Goal: Transaction & Acquisition: Purchase product/service

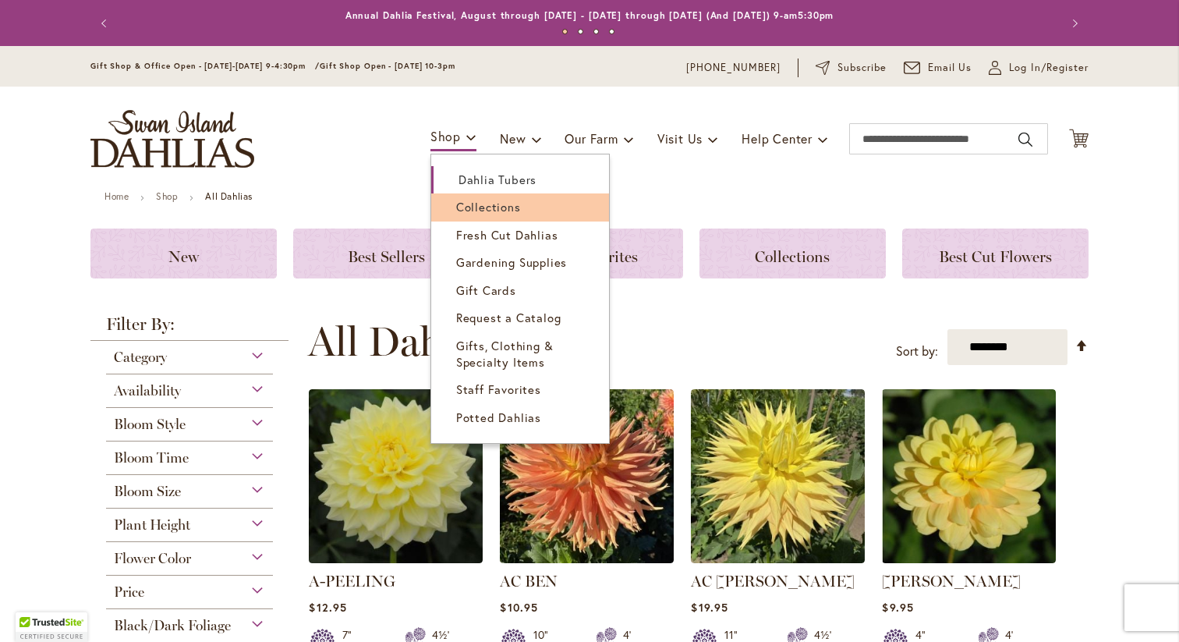
click at [461, 207] on span "Collections" at bounding box center [488, 207] width 65 height 16
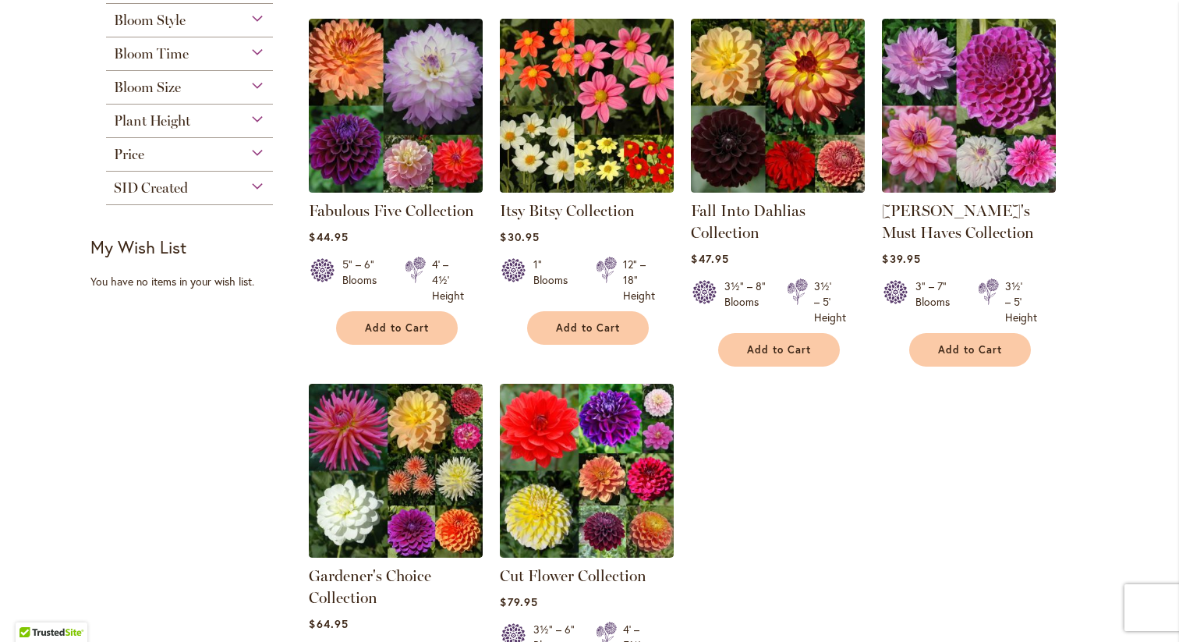
scroll to position [288, 0]
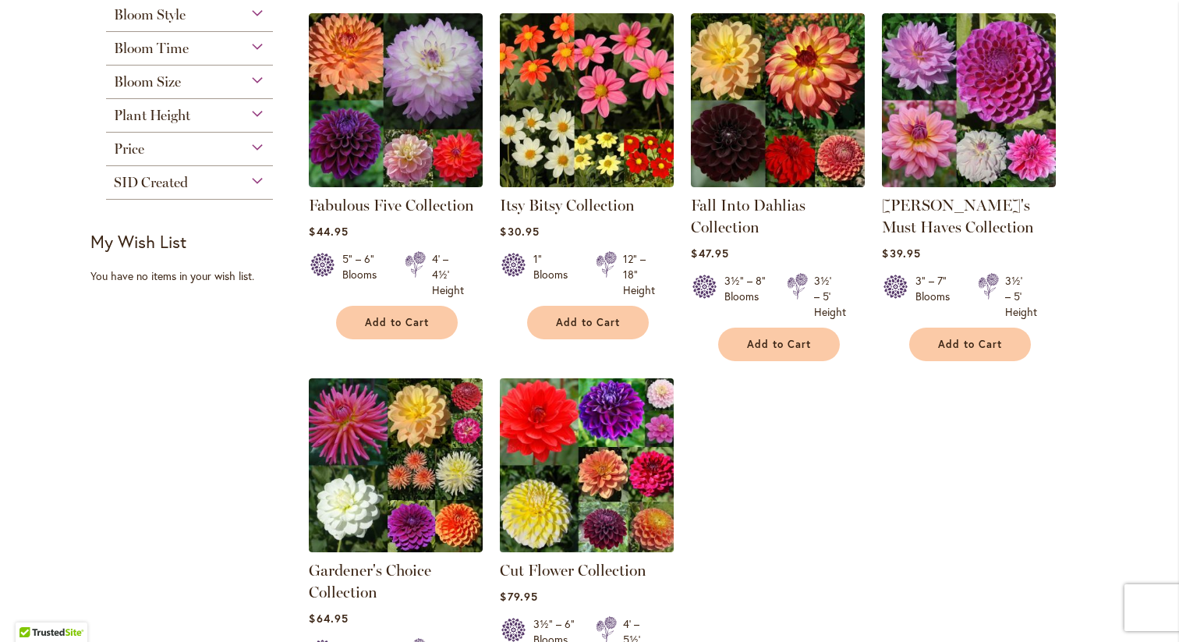
click at [568, 476] on img at bounding box center [587, 464] width 182 height 182
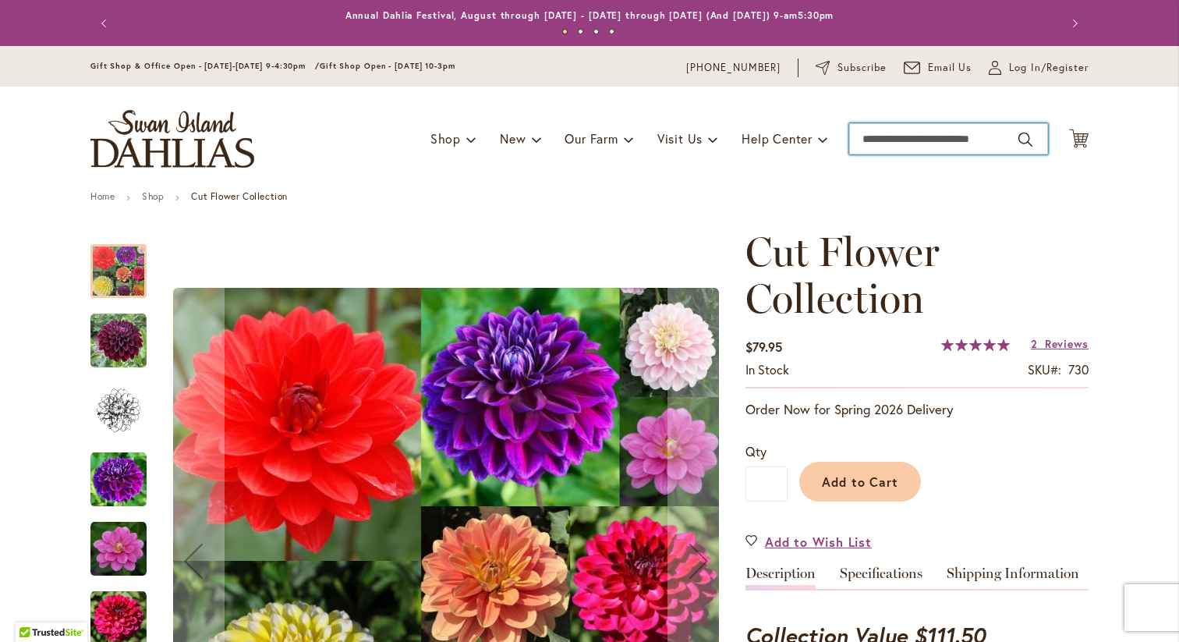
click at [878, 134] on input "Search" at bounding box center [948, 138] width 199 height 31
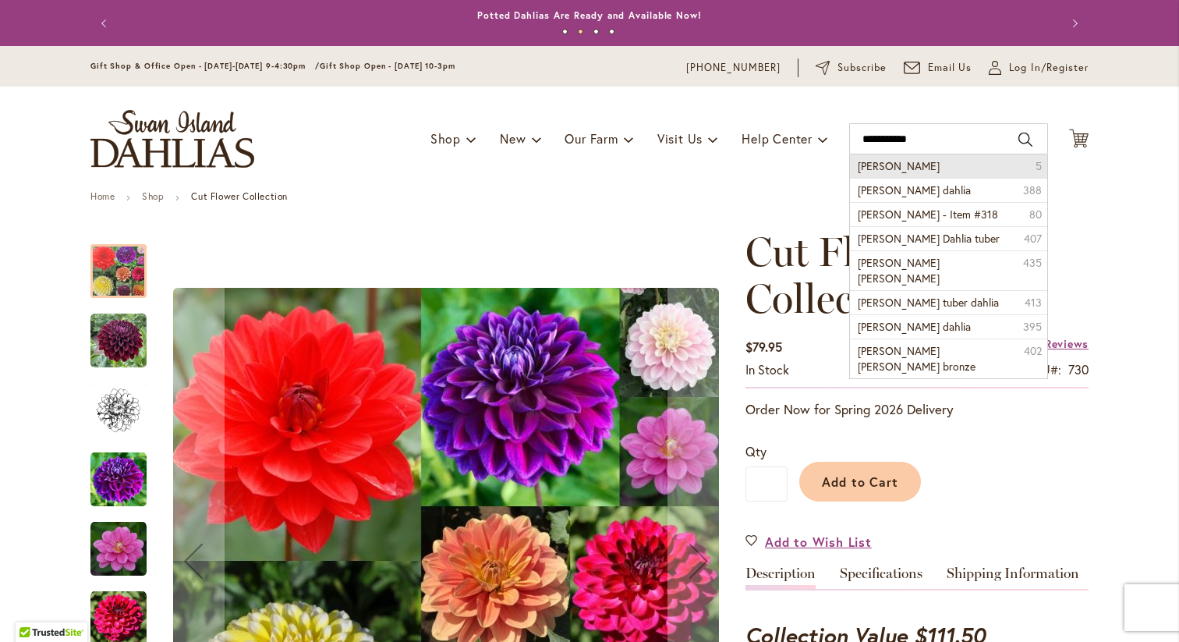
click at [886, 169] on span "Amber Queen" at bounding box center [899, 165] width 82 height 15
type input "**********"
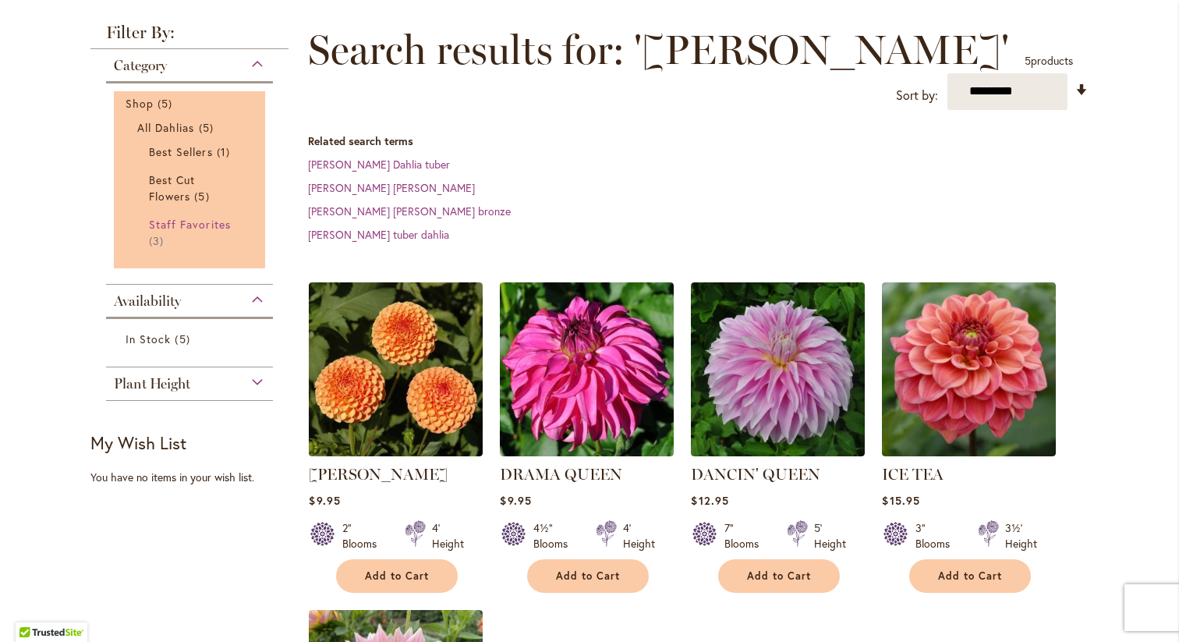
scroll to position [207, 0]
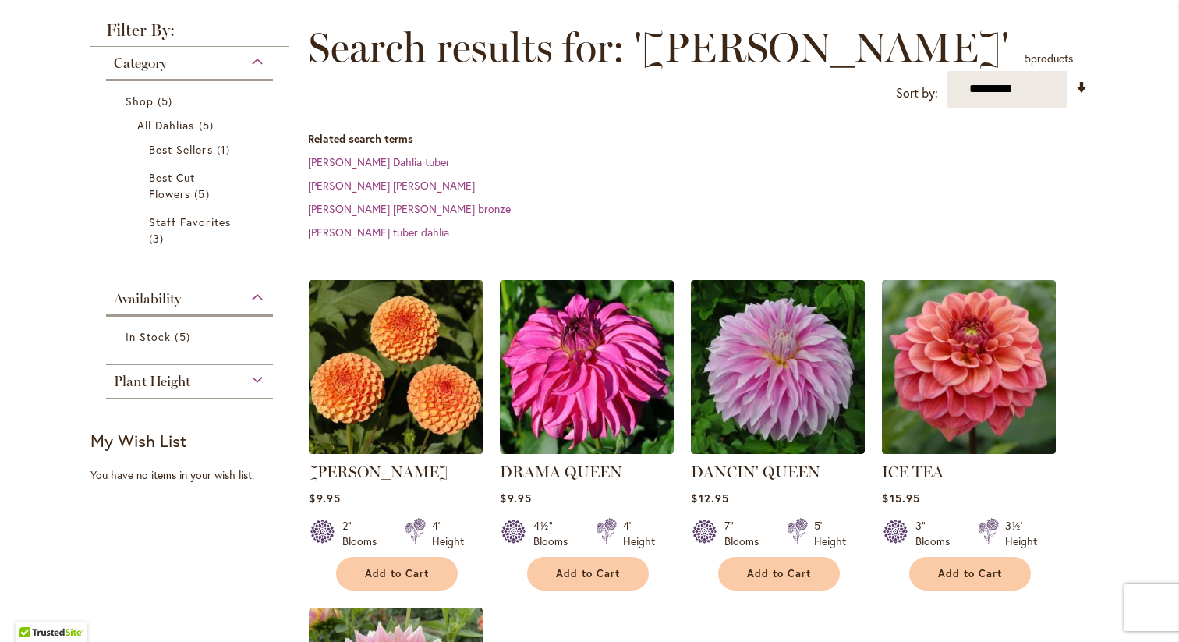
click at [368, 390] on img at bounding box center [396, 366] width 182 height 182
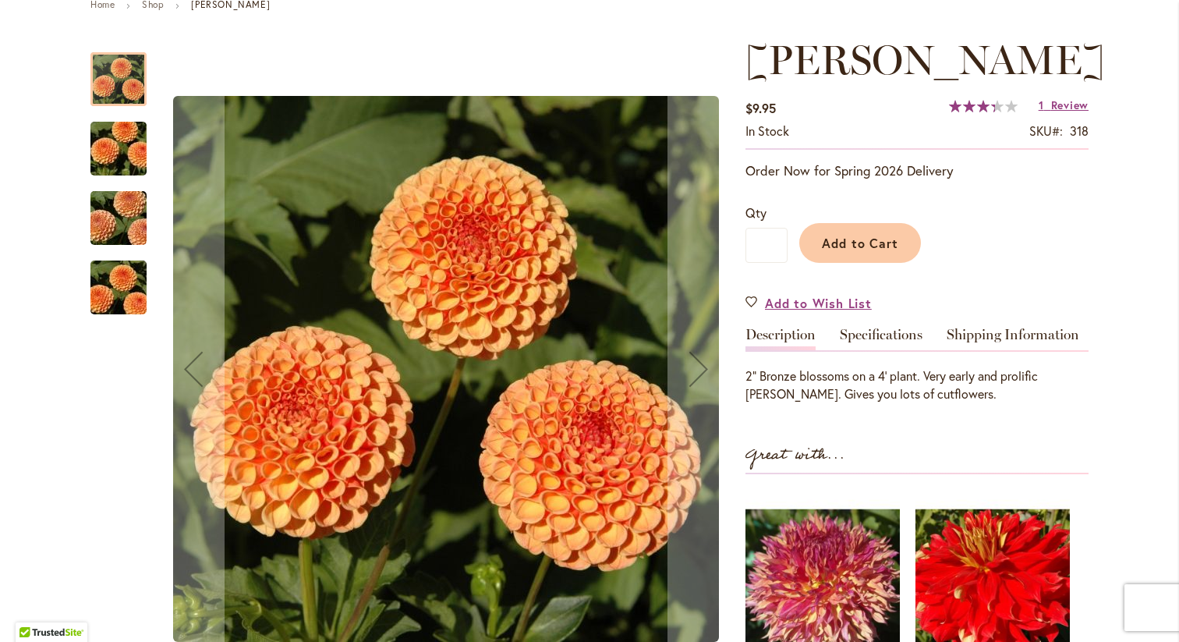
scroll to position [198, 0]
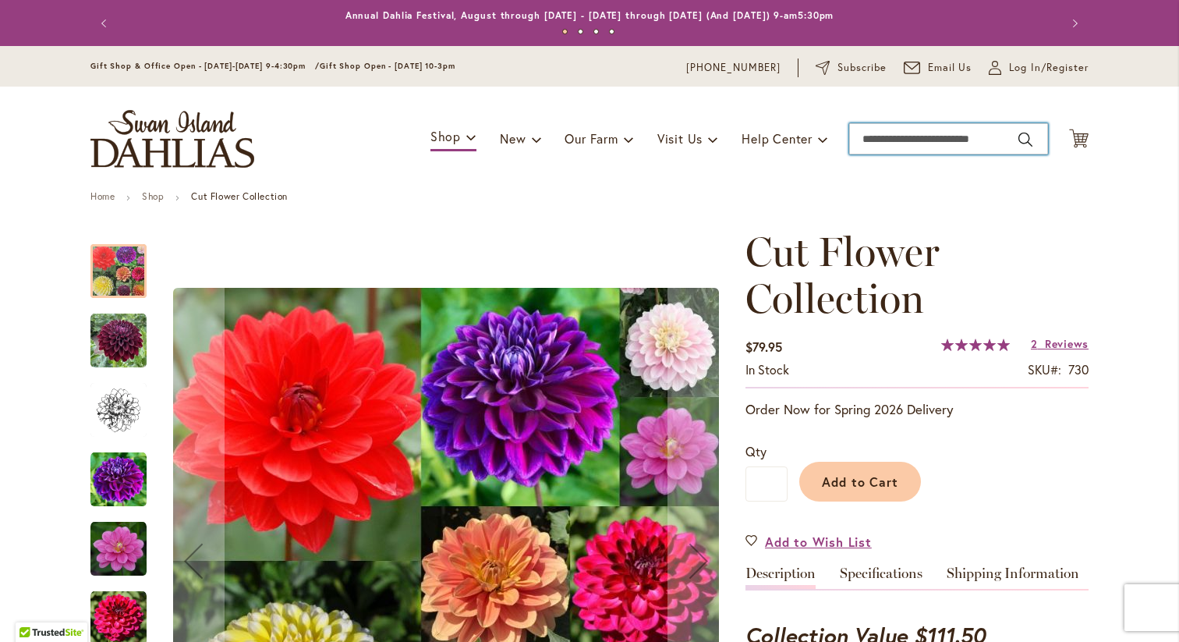
click at [888, 139] on input "Search" at bounding box center [948, 138] width 199 height 31
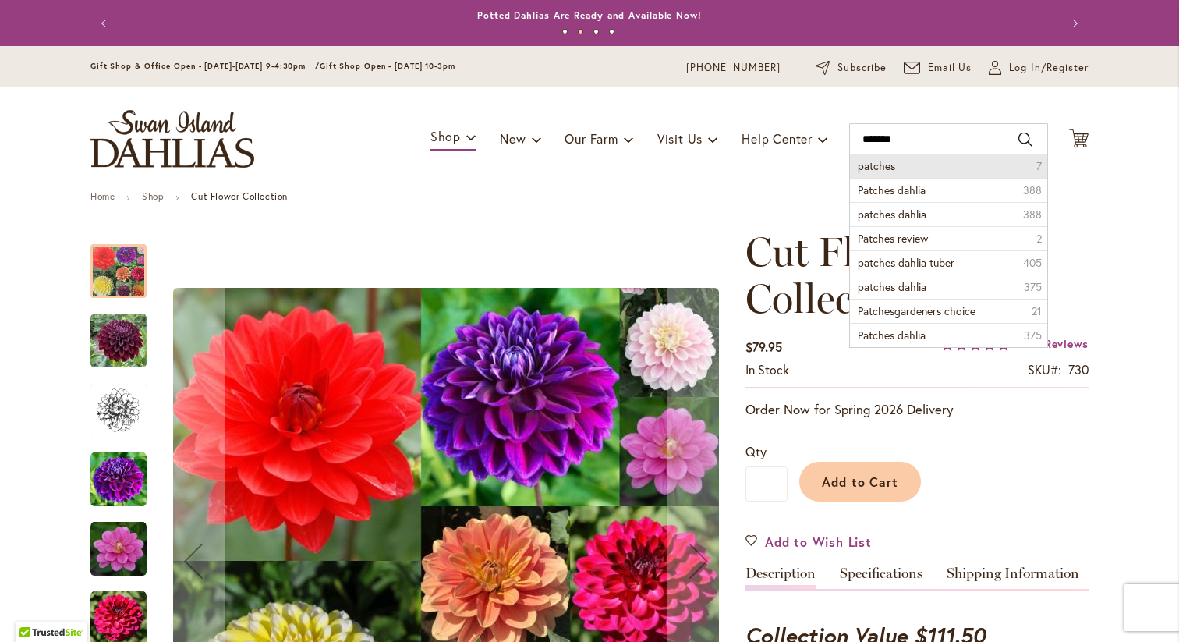
click at [922, 172] on li "patches 7" at bounding box center [948, 165] width 197 height 23
type input "*******"
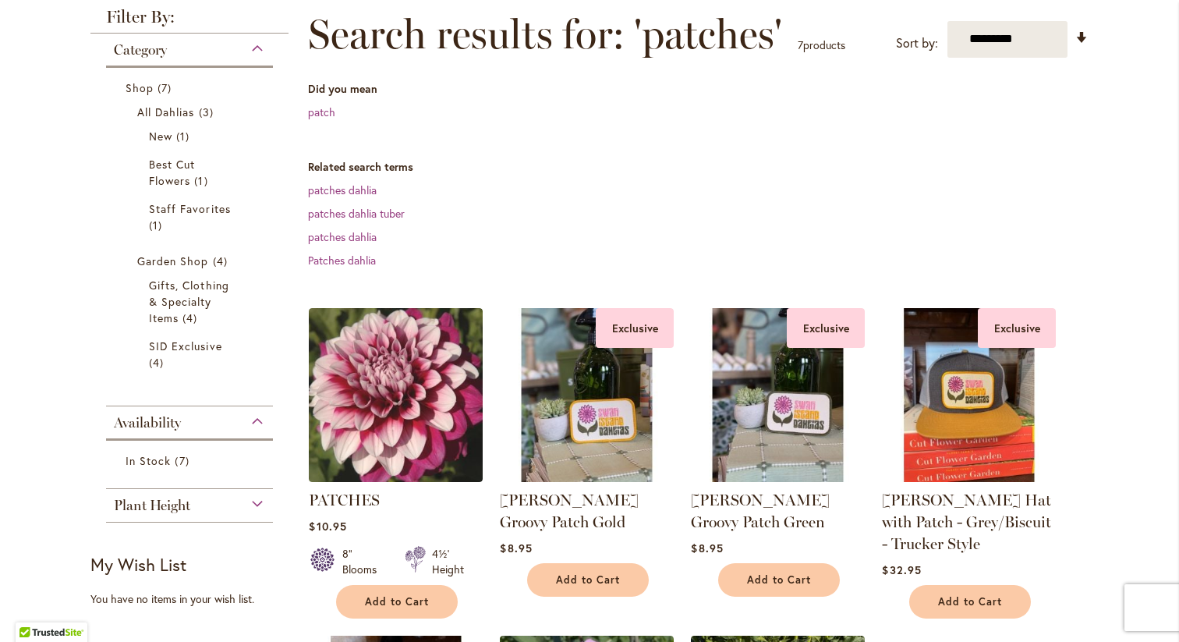
scroll to position [224, 0]
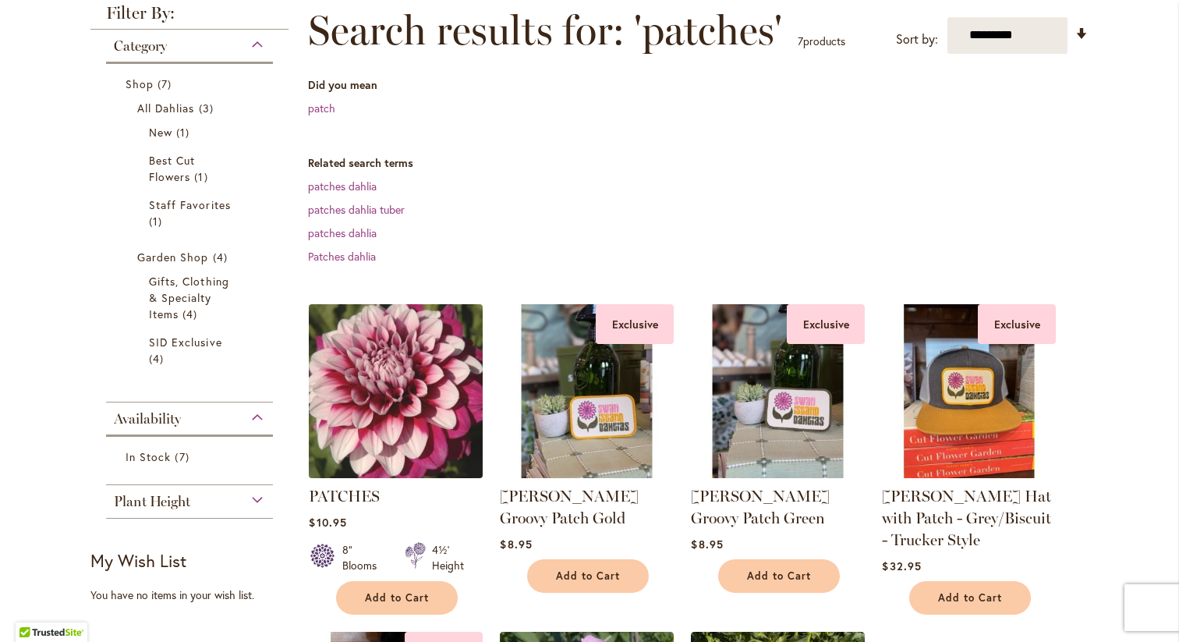
click at [377, 368] on img at bounding box center [396, 390] width 182 height 182
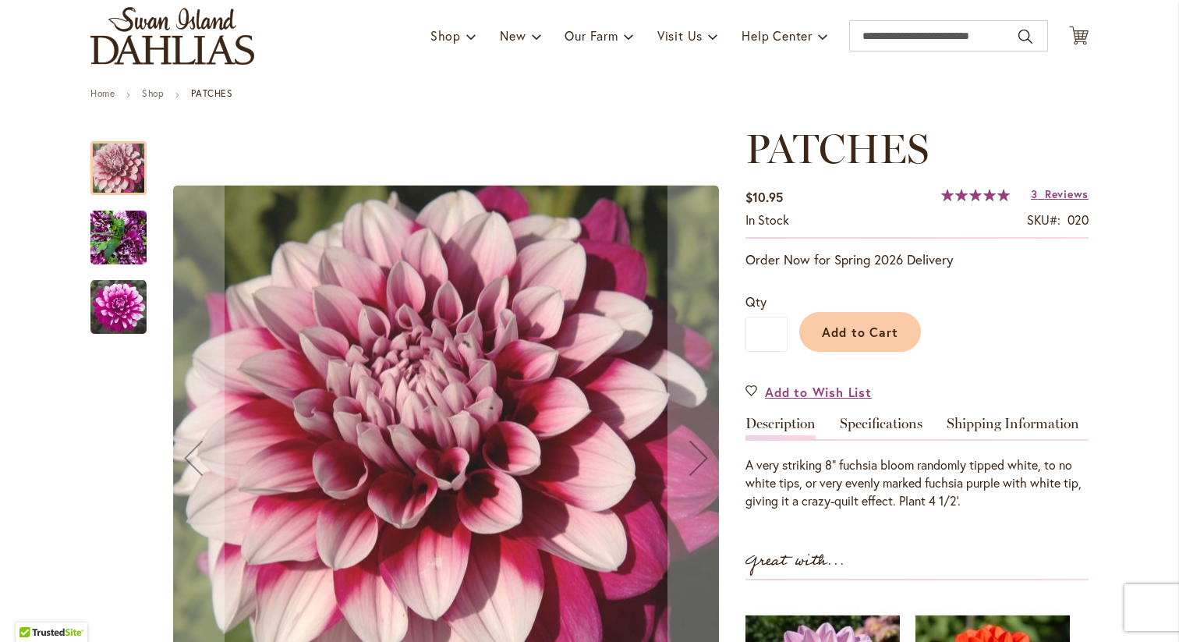
scroll to position [136, 0]
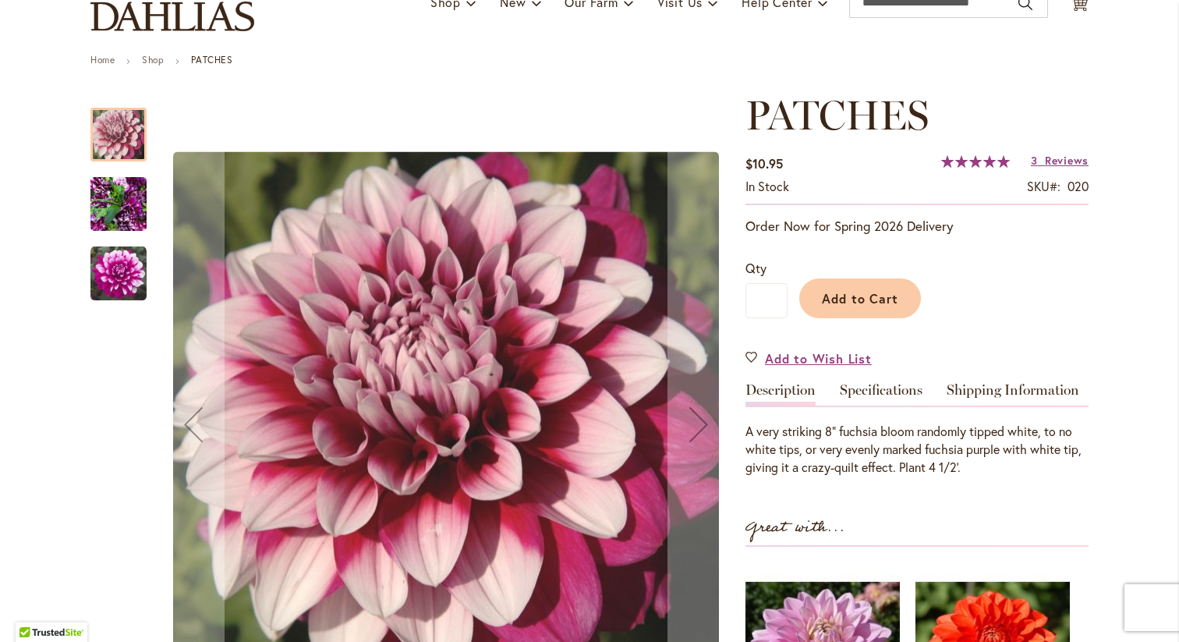
click at [114, 267] on img "Patches" at bounding box center [118, 274] width 56 height 56
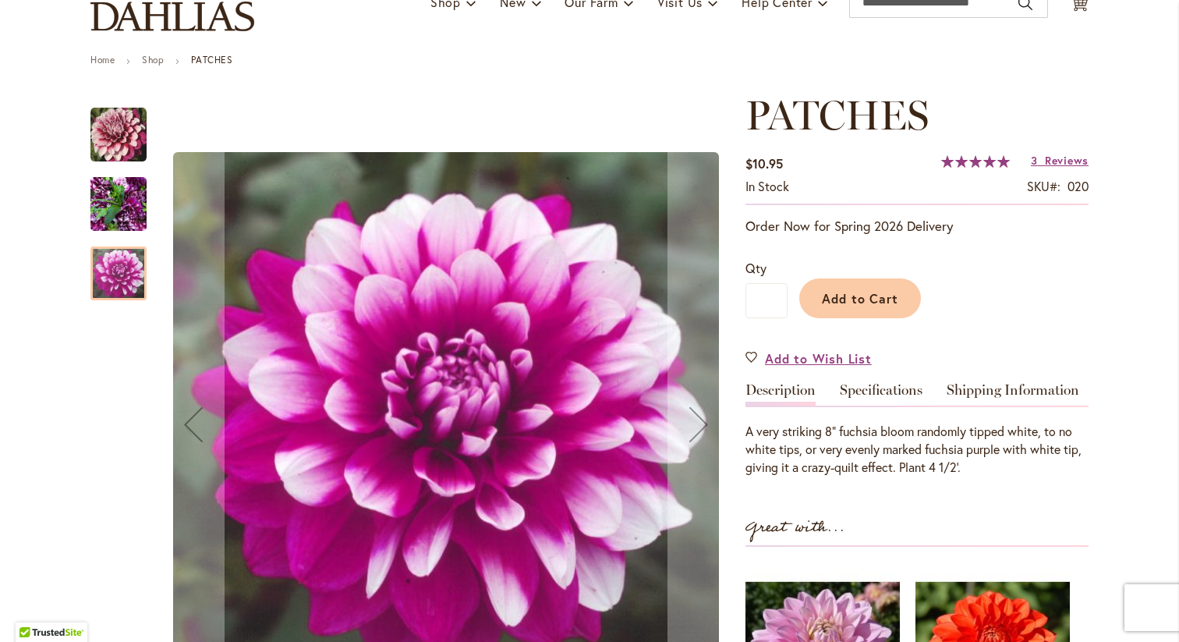
click at [110, 209] on img "Patches" at bounding box center [118, 204] width 56 height 75
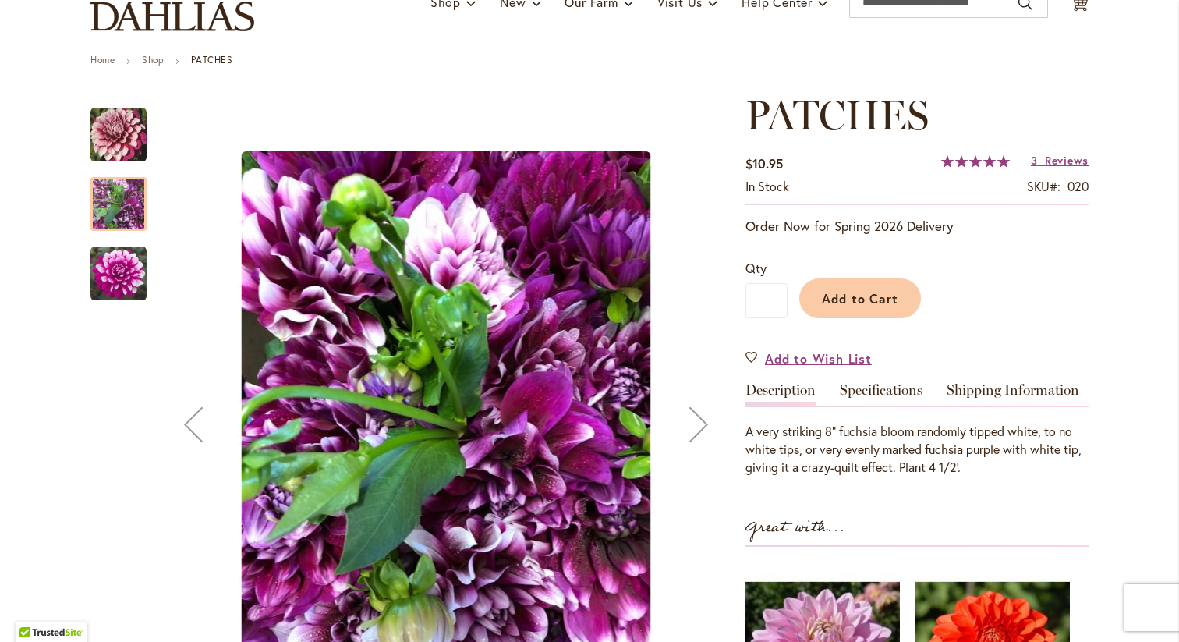
click at [119, 129] on img "Patches" at bounding box center [118, 135] width 56 height 56
